Goal: Check status: Check status

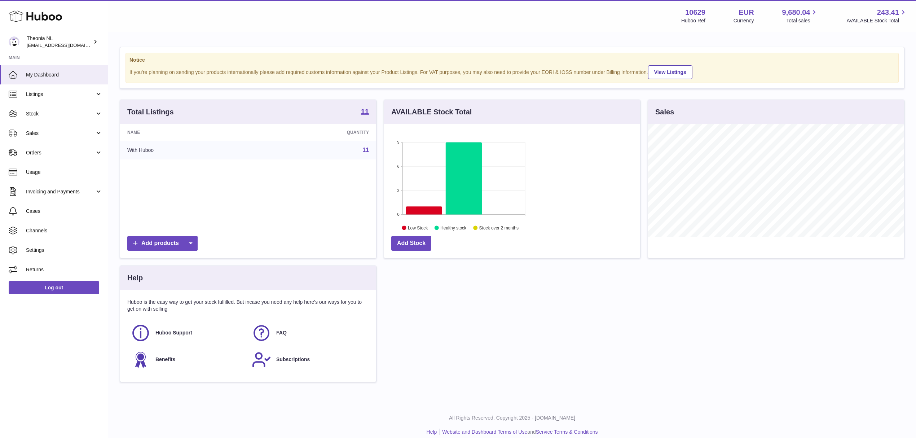
scroll to position [112, 256]
click at [44, 137] on span "Sales" at bounding box center [60, 133] width 69 height 7
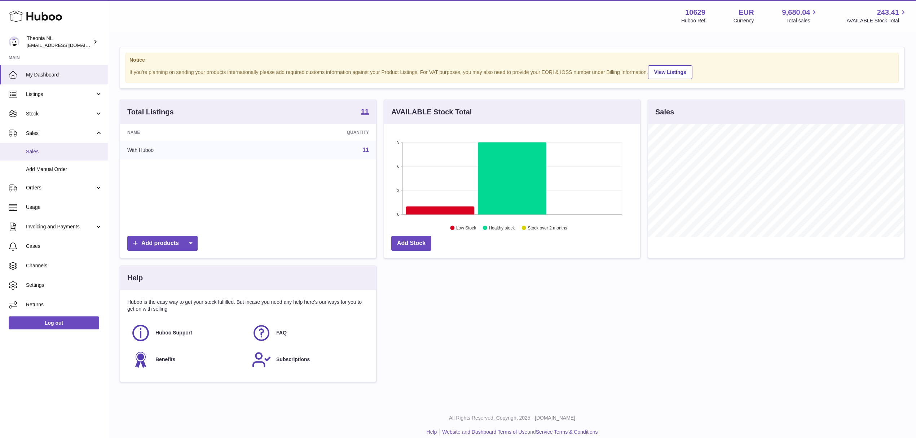
click at [48, 160] on link "Sales" at bounding box center [54, 152] width 108 height 18
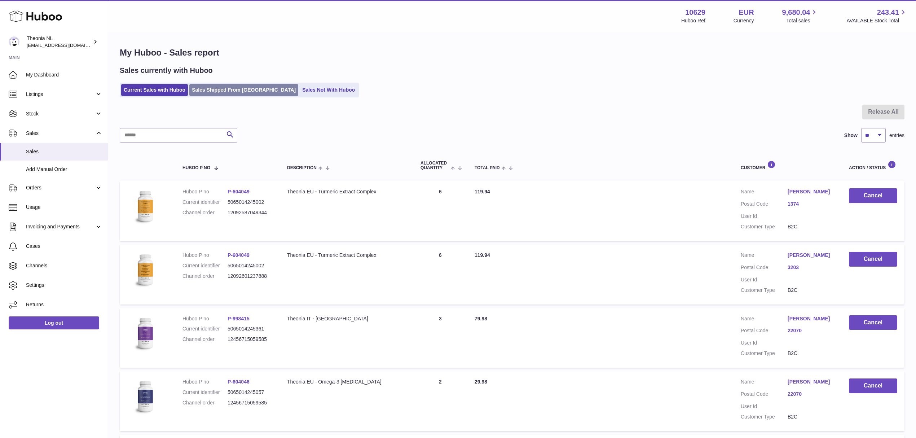
click at [220, 94] on link "Sales Shipped From Huboo" at bounding box center [243, 90] width 109 height 12
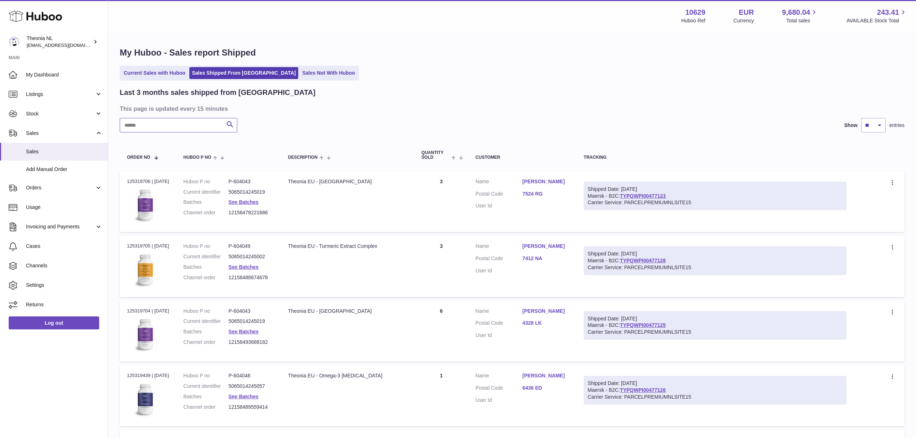
click at [195, 132] on input "text" at bounding box center [179, 125] width 118 height 14
paste input "**********"
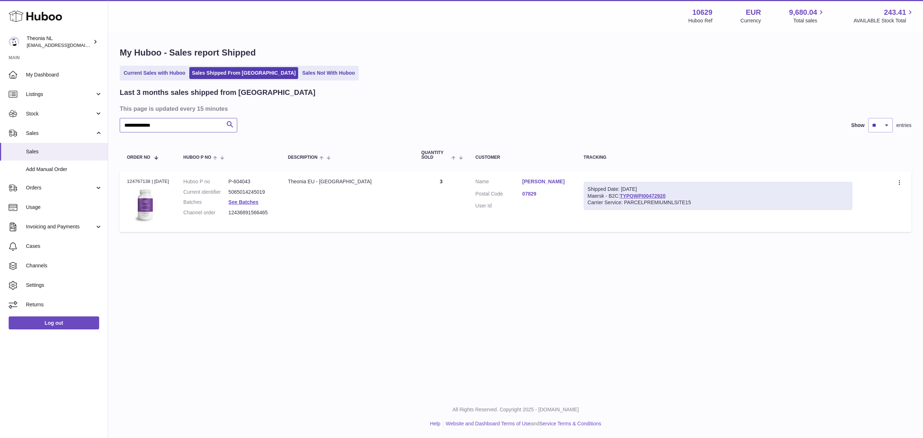
type input "**********"
click at [595, 209] on div "Shipped Date: 16th Sep 2025 Maersk - B2C: TYPQWPI00472920 Carrier Service: PARC…" at bounding box center [718, 196] width 269 height 28
drag, startPoint x: 595, startPoint y: 209, endPoint x: 597, endPoint y: 230, distance: 20.7
click at [617, 208] on div "Shipped Date: 16th Sep 2025 Maersk - B2C: TYPQWPI00472920 Carrier Service: PARC…" at bounding box center [718, 196] width 269 height 28
copy div "Maersk - B2C"
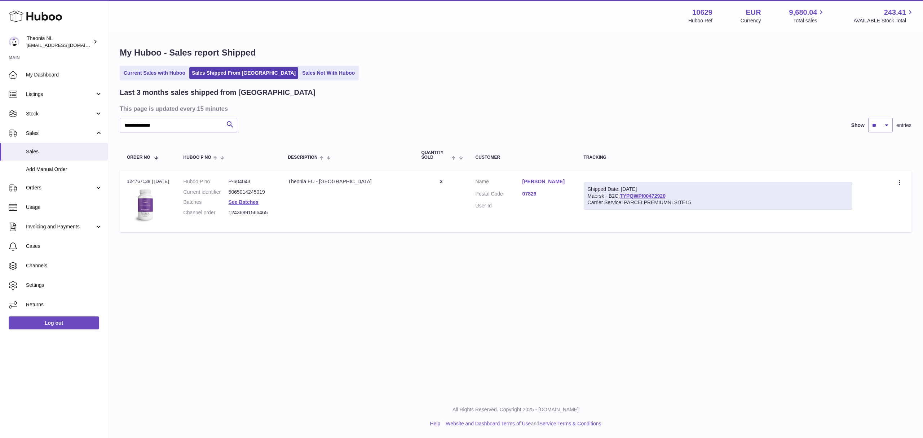
click at [748, 162] on th "Tracking" at bounding box center [718, 155] width 283 height 24
click at [666, 199] on link "TYPQWPI00472920" at bounding box center [643, 196] width 46 height 6
click at [712, 167] on th "Tracking" at bounding box center [718, 155] width 283 height 24
drag, startPoint x: 683, startPoint y: 169, endPoint x: 678, endPoint y: 168, distance: 4.8
click at [683, 160] on div "Tracking" at bounding box center [718, 157] width 269 height 5
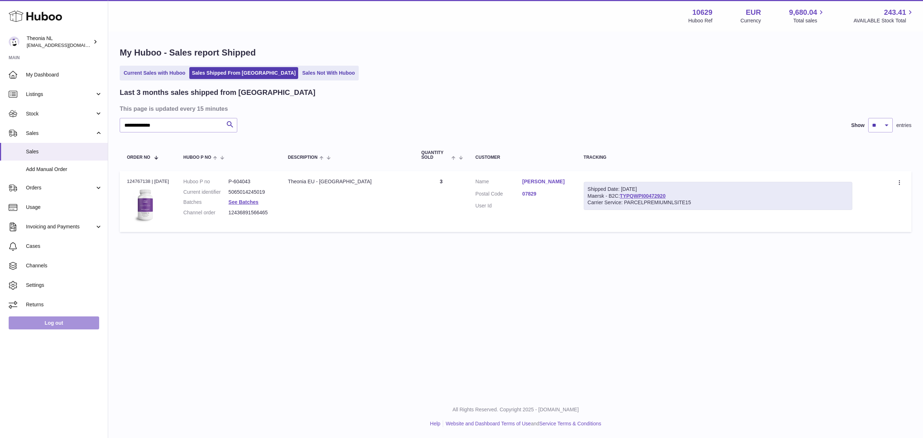
click at [54, 329] on link "Log out" at bounding box center [54, 322] width 91 height 13
